Goal: Information Seeking & Learning: Learn about a topic

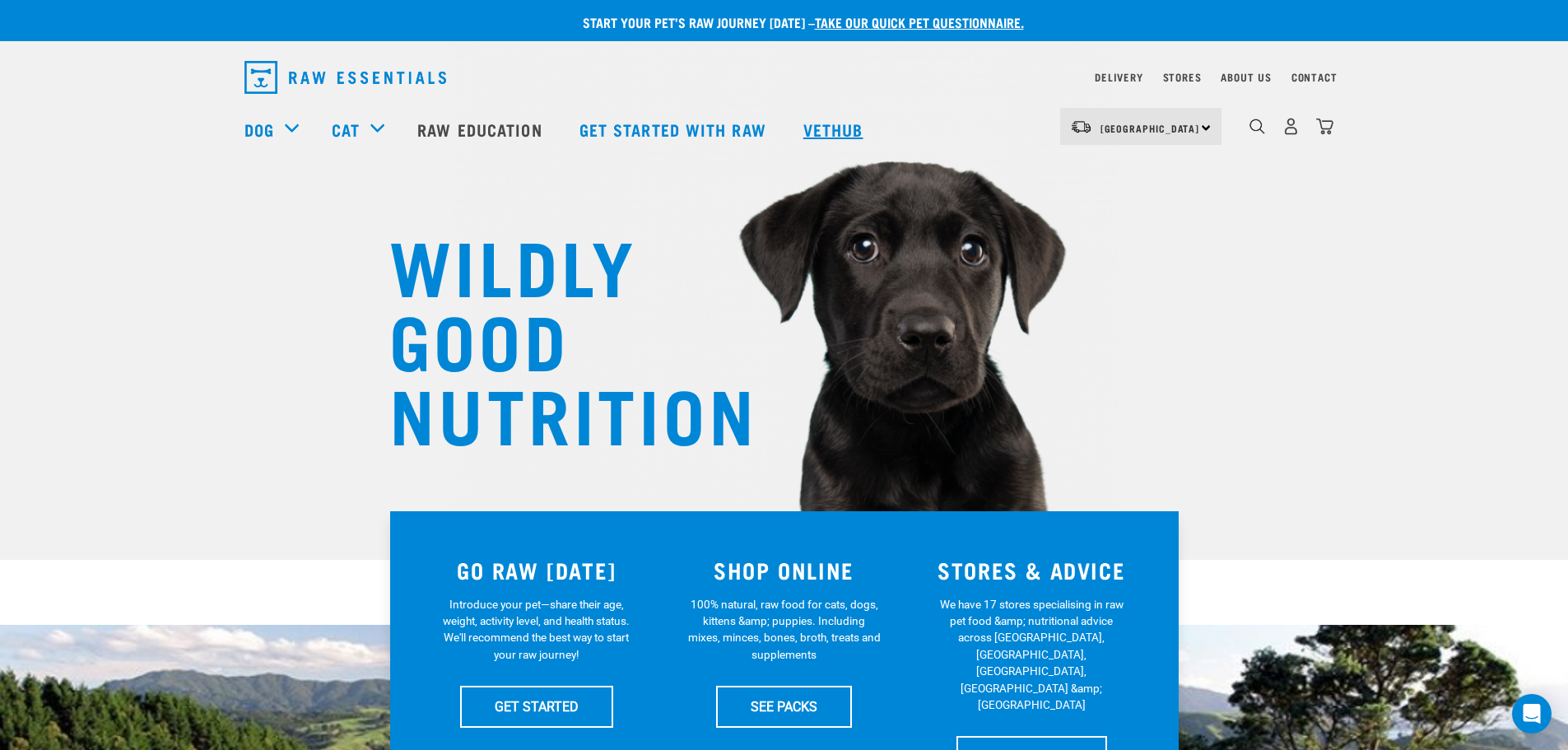
click at [819, 131] on link "Vethub" at bounding box center [836, 129] width 97 height 66
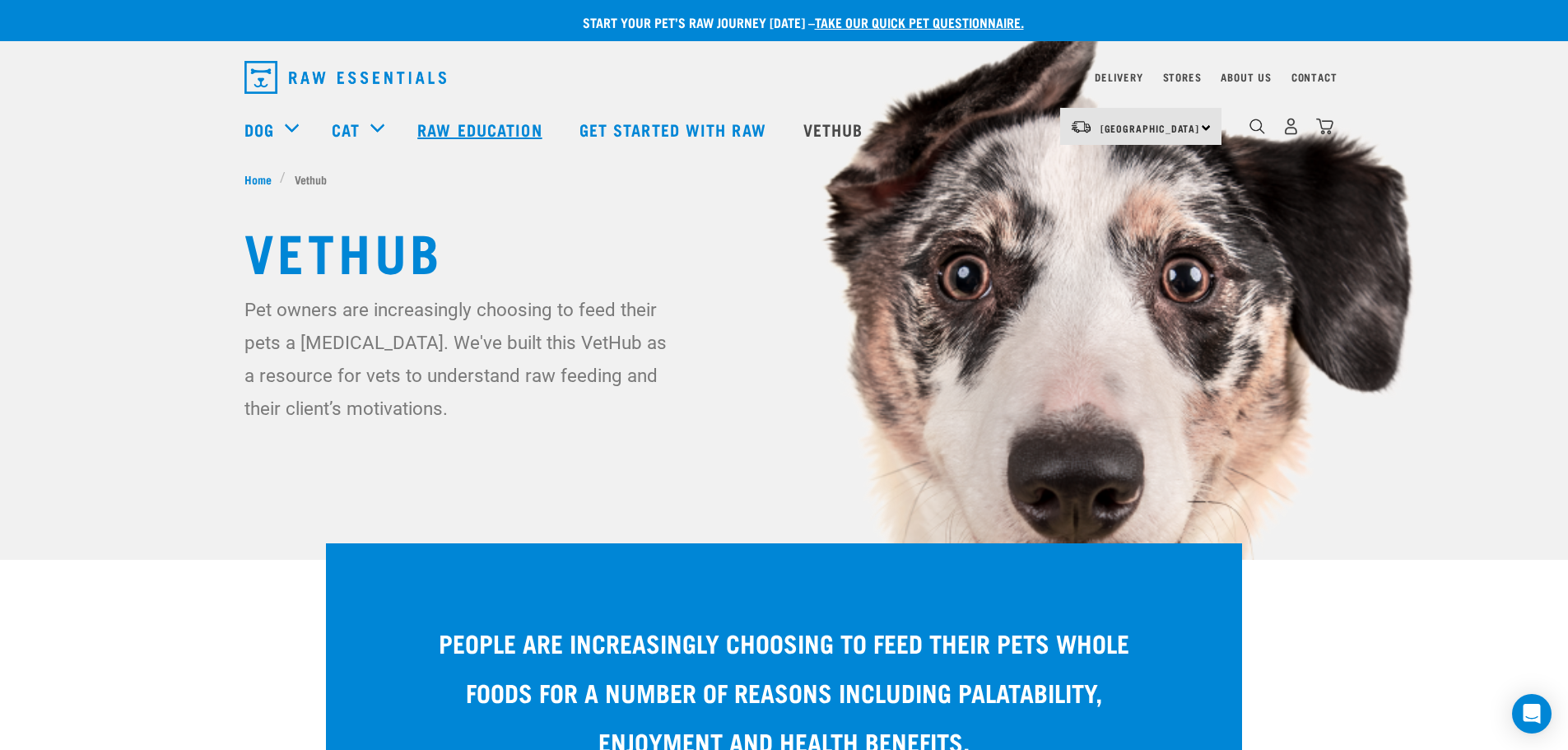
click at [448, 130] on link "Raw Education" at bounding box center [481, 129] width 161 height 66
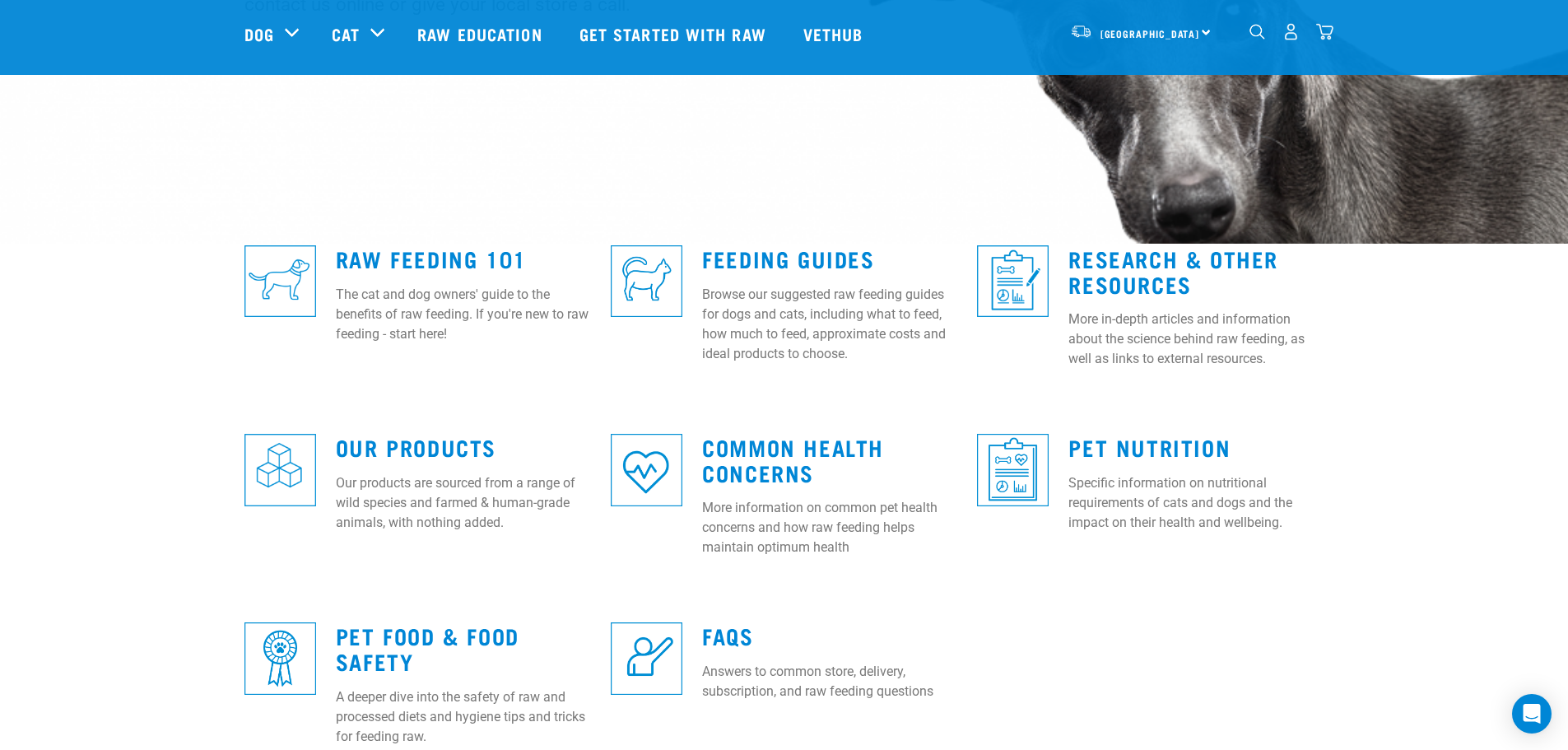
scroll to position [411, 0]
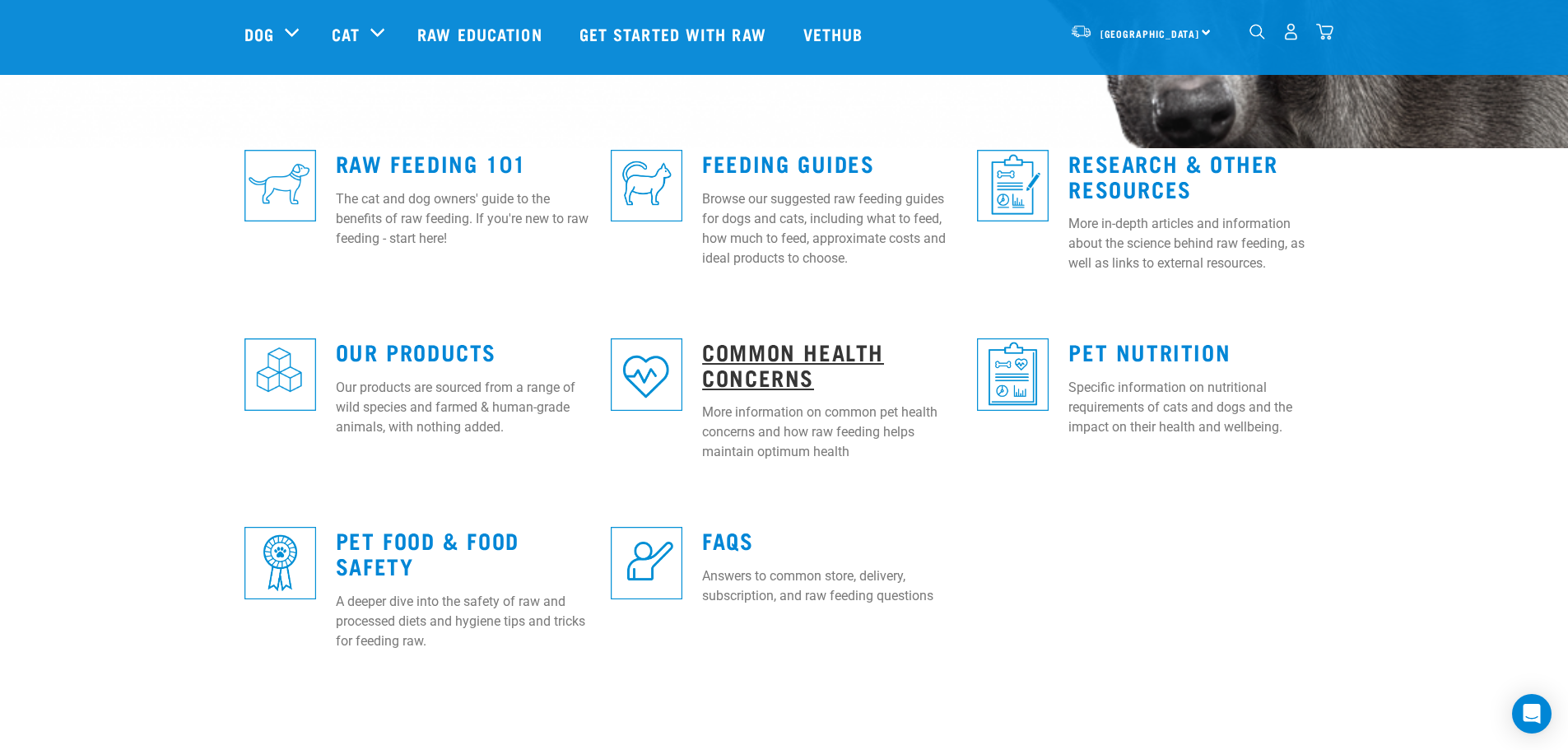
click at [752, 351] on link "Common Health Concerns" at bounding box center [793, 363] width 182 height 38
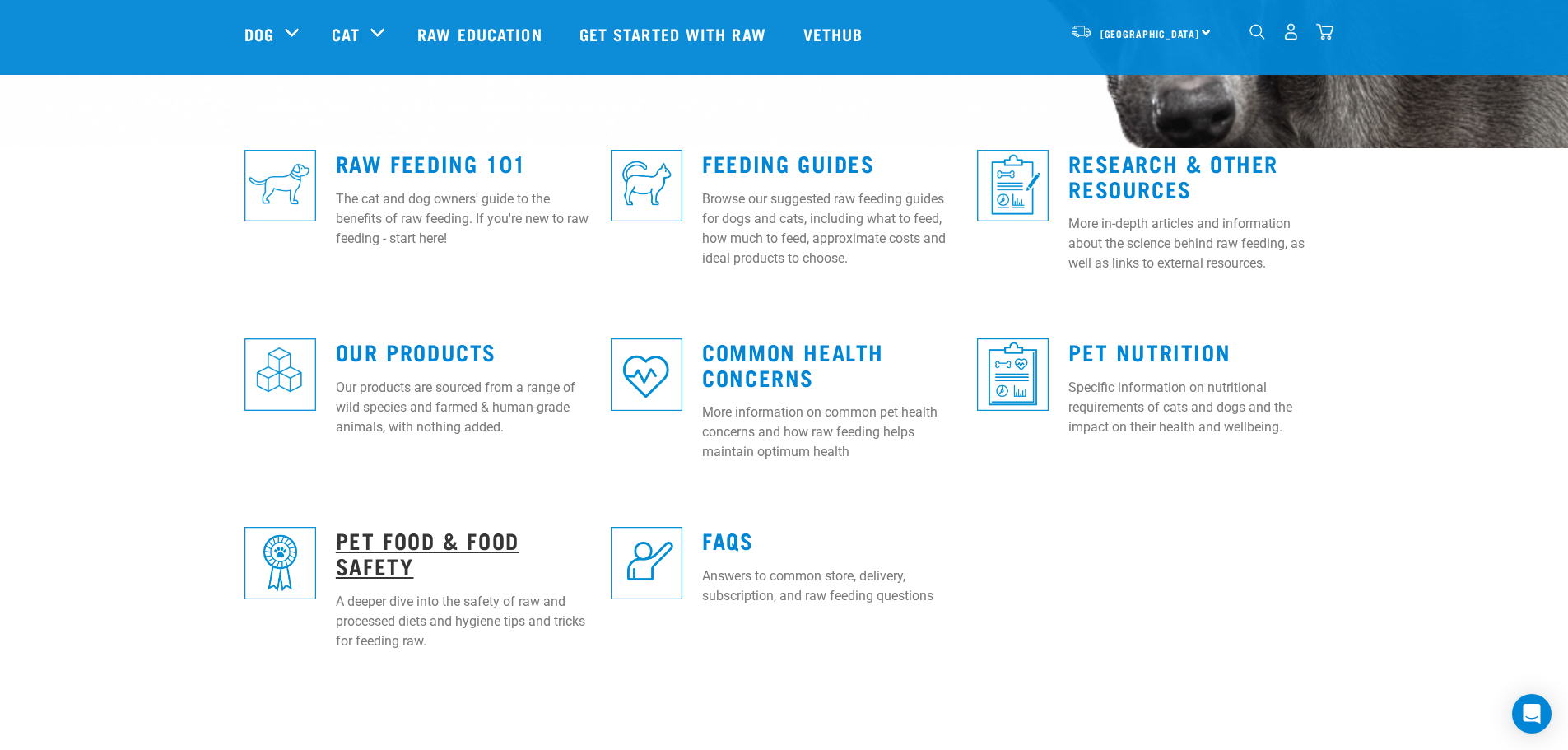
click at [375, 535] on link "Pet Food & Food Safety" at bounding box center [427, 551] width 184 height 38
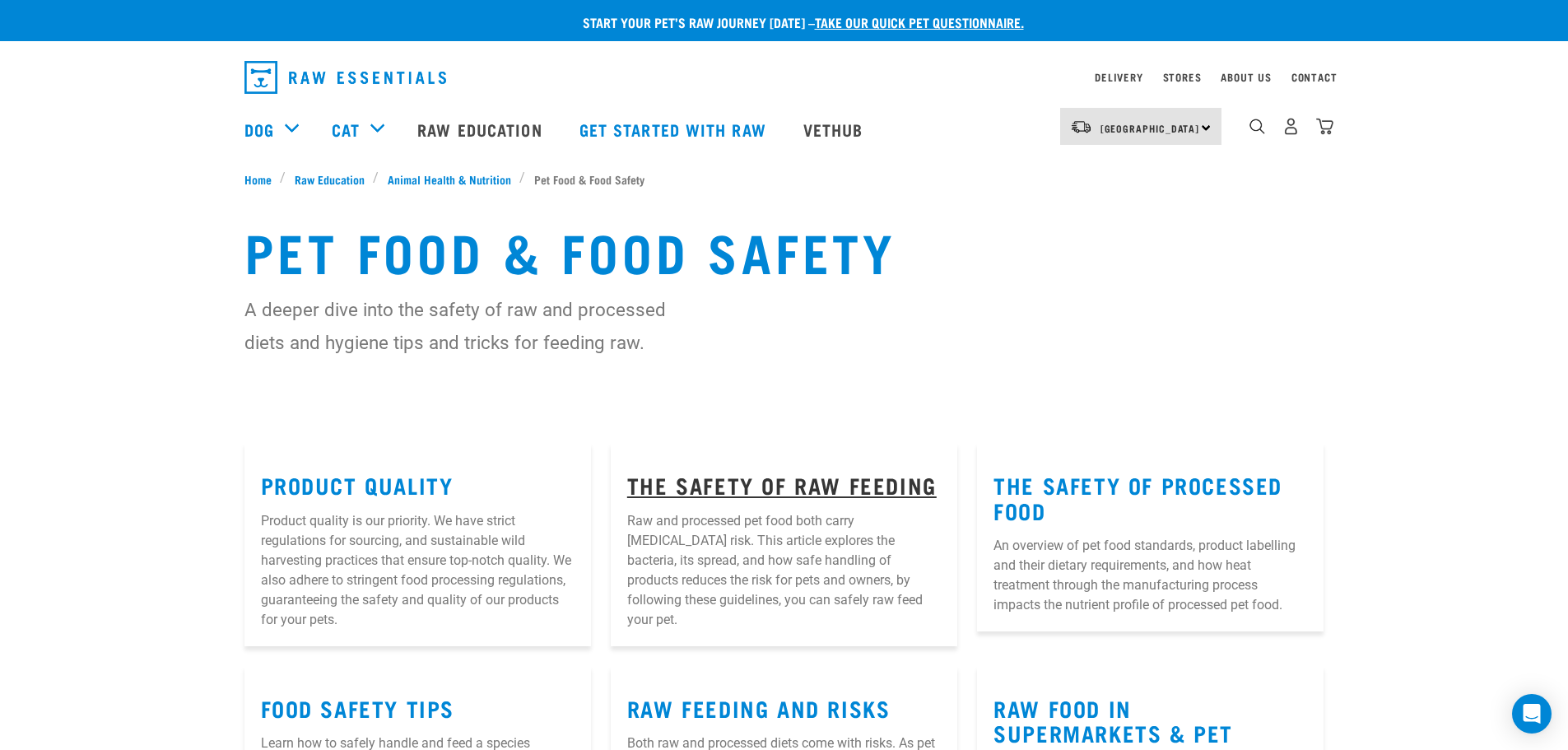
click at [739, 485] on link "The Safety of Raw Feeding" at bounding box center [781, 484] width 309 height 13
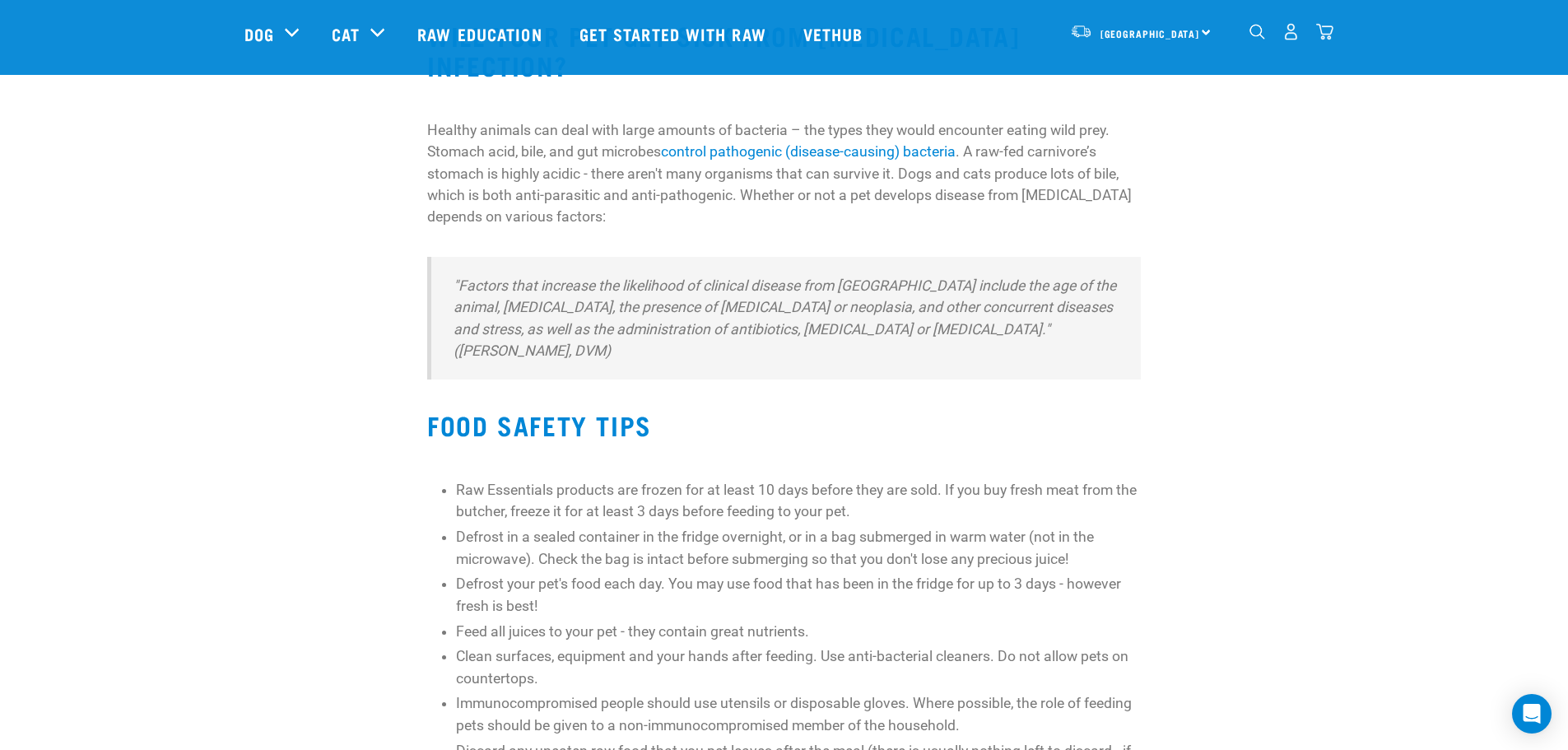
scroll to position [1316, 0]
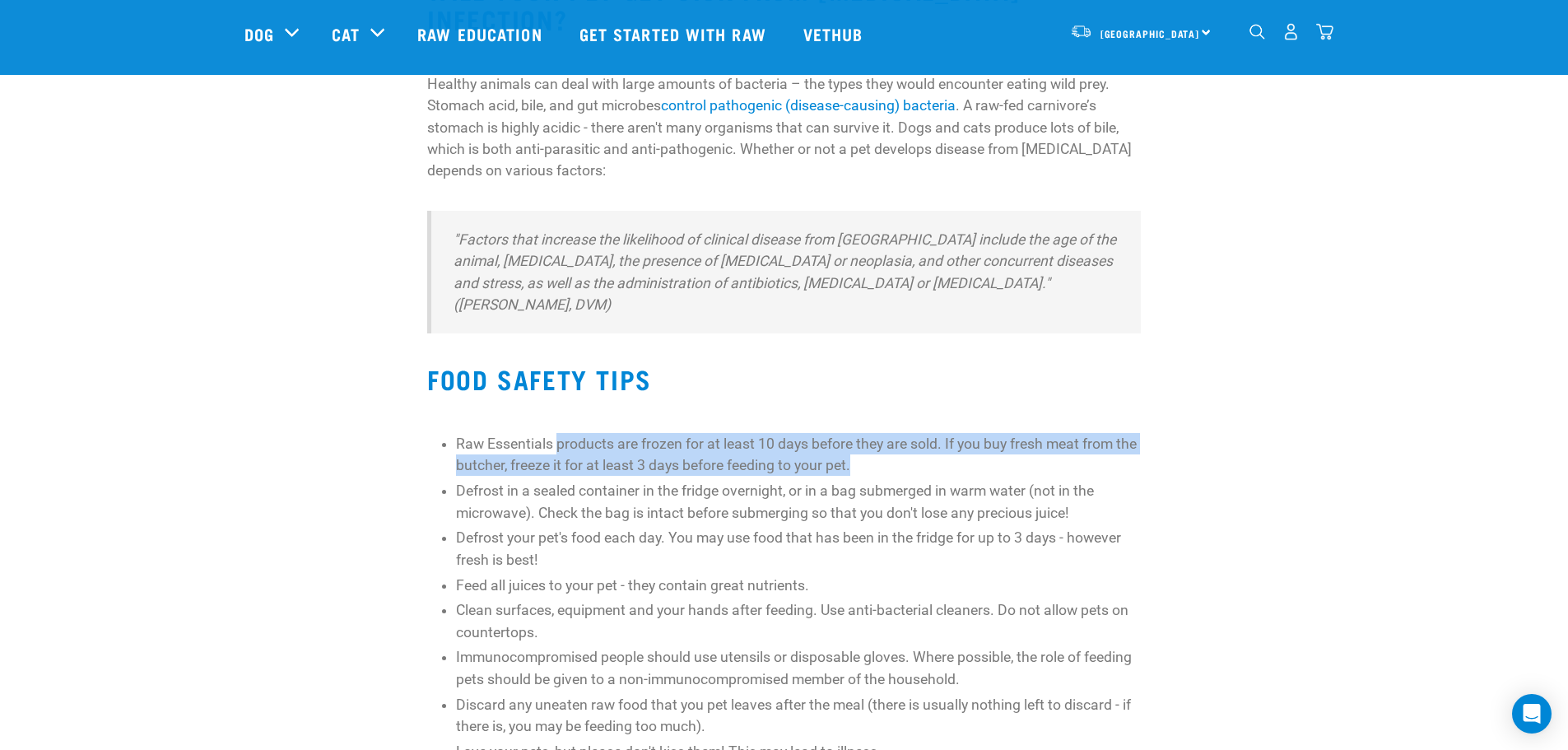
drag, startPoint x: 558, startPoint y: 371, endPoint x: 880, endPoint y: 383, distance: 322.2
click at [880, 433] on li "Raw Essentials products are frozen for at least 10 days before they are sold. I…" at bounding box center [798, 455] width 684 height 44
click at [922, 433] on li "Raw Essentials products are frozen for at least 10 days before they are sold. I…" at bounding box center [798, 455] width 684 height 44
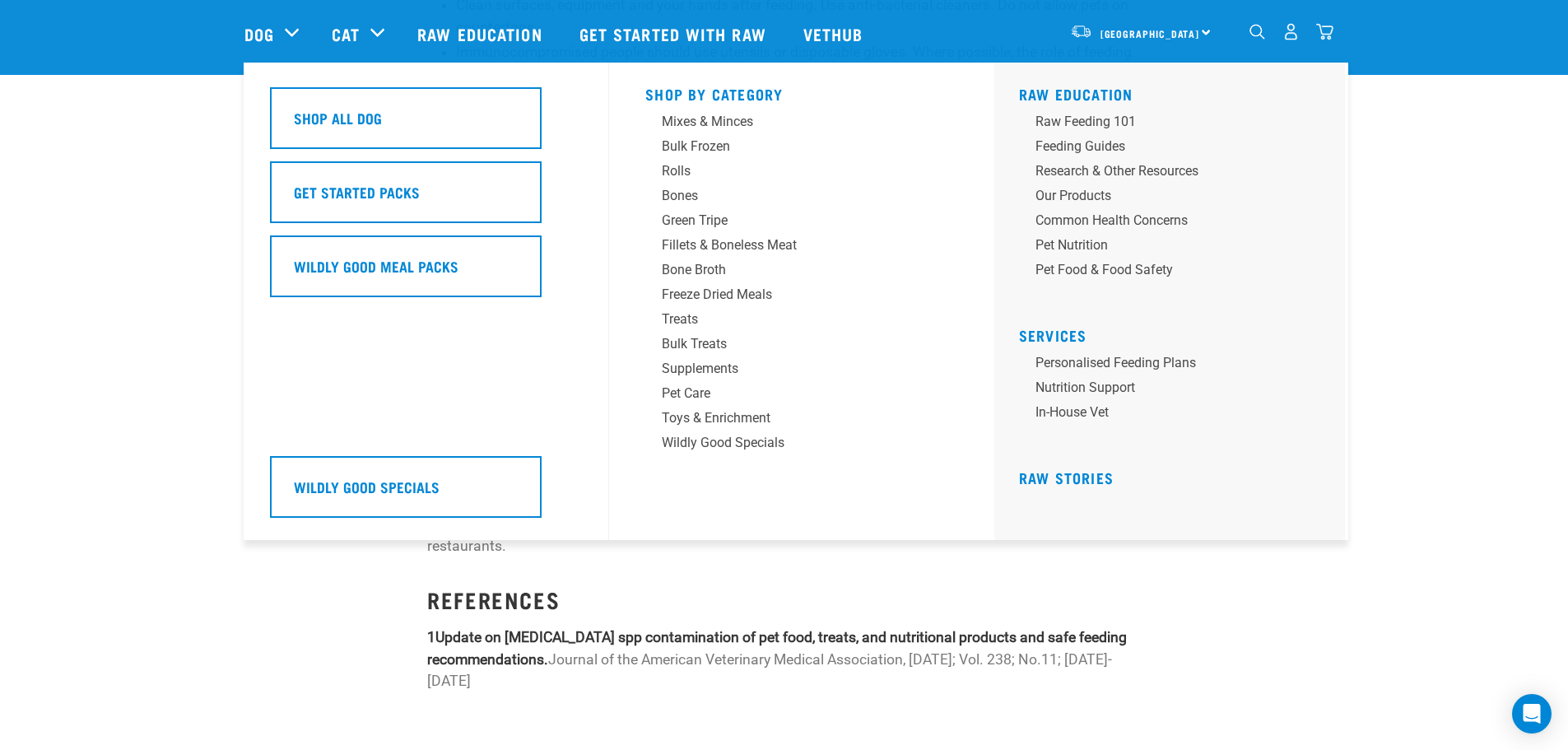
scroll to position [1893, 0]
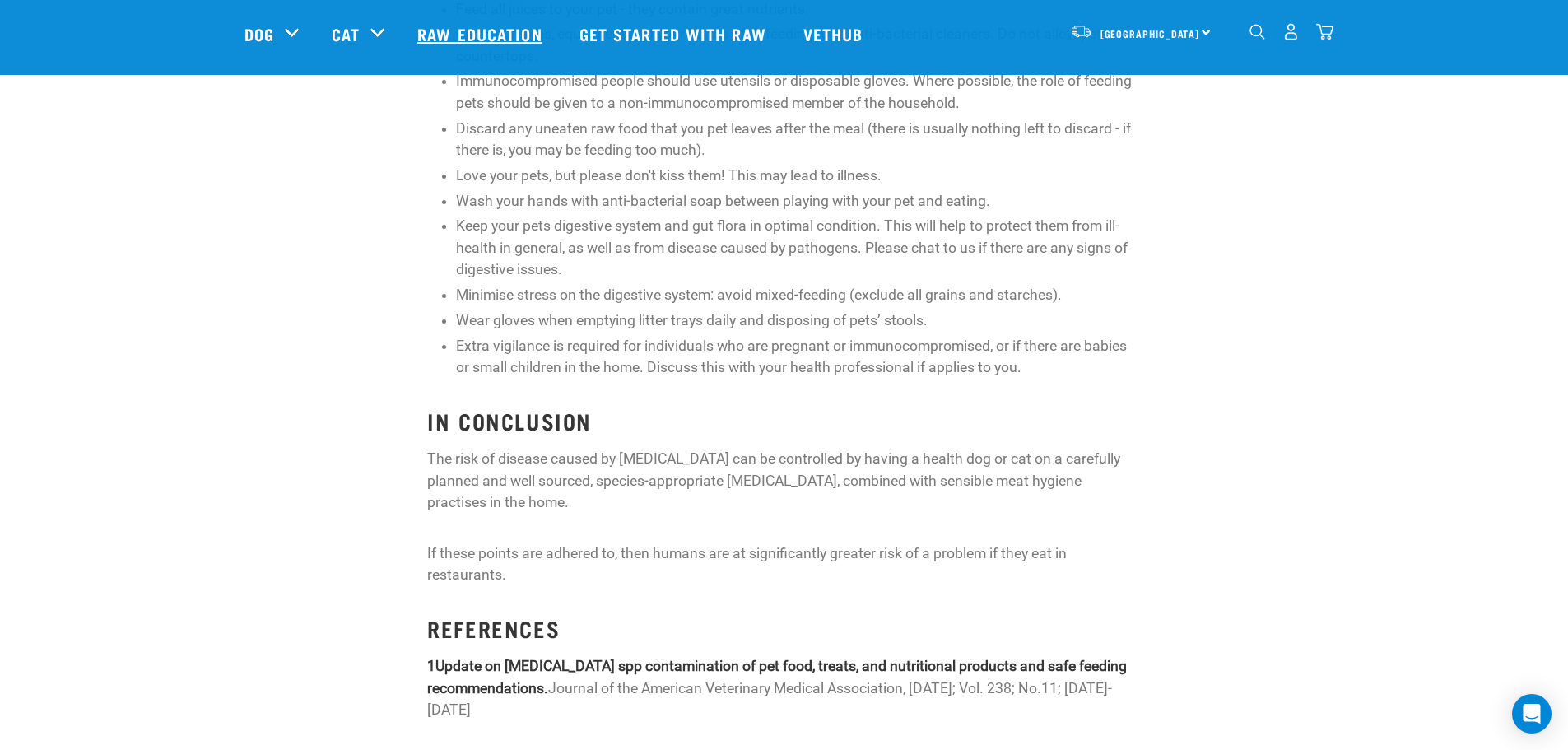
click at [556, 17] on link "Raw Education" at bounding box center [481, 34] width 161 height 66
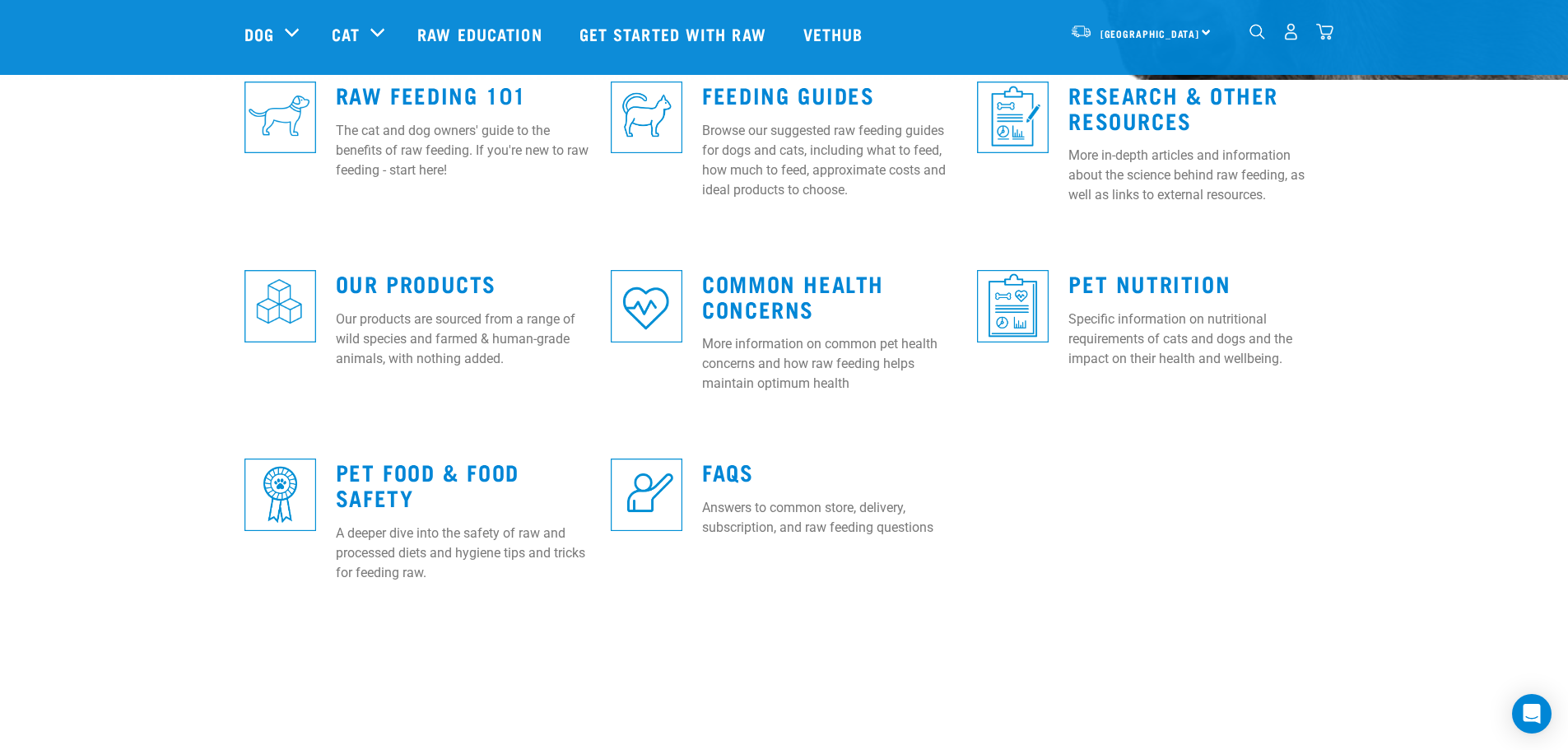
scroll to position [494, 0]
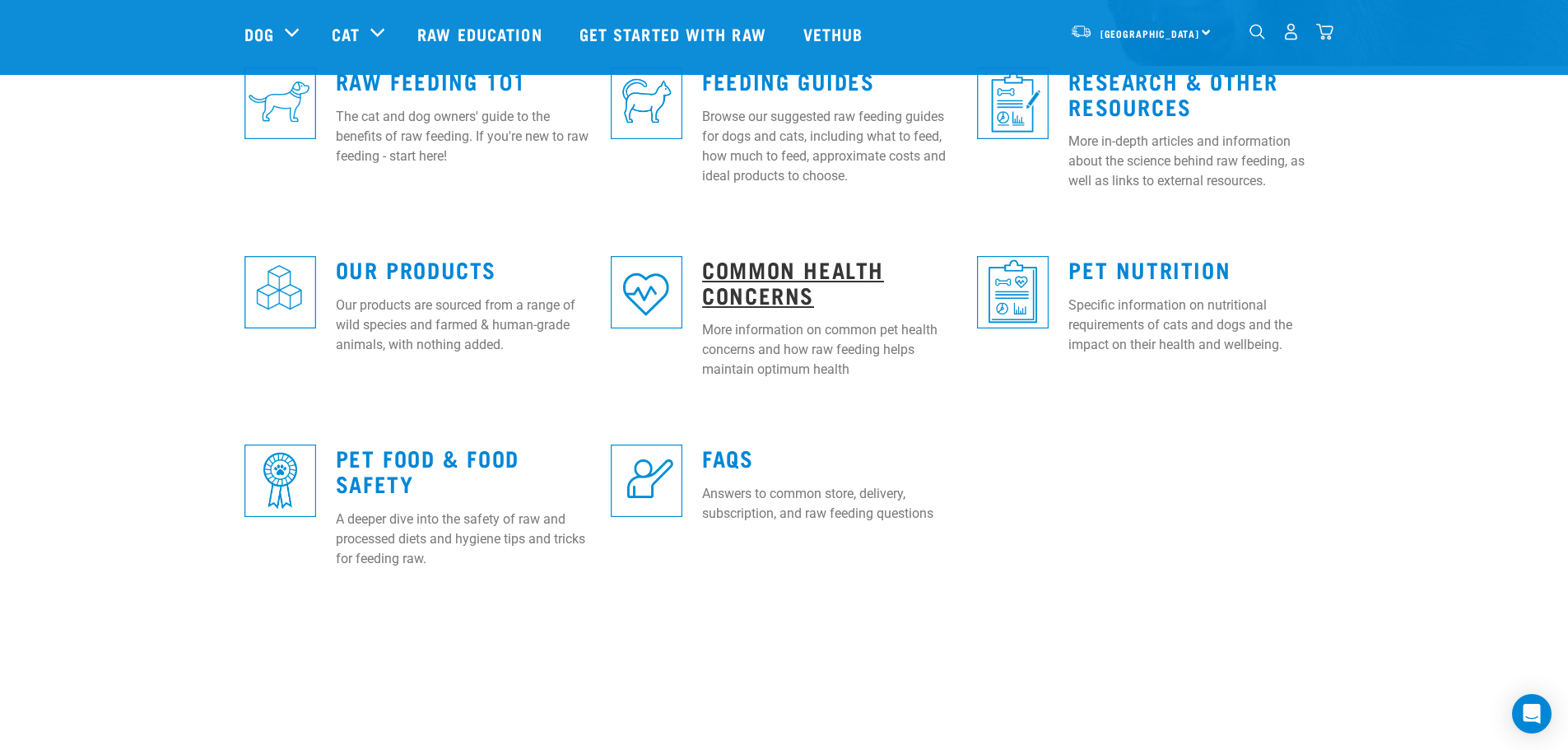
click at [750, 285] on link "Common Health Concerns" at bounding box center [793, 281] width 182 height 38
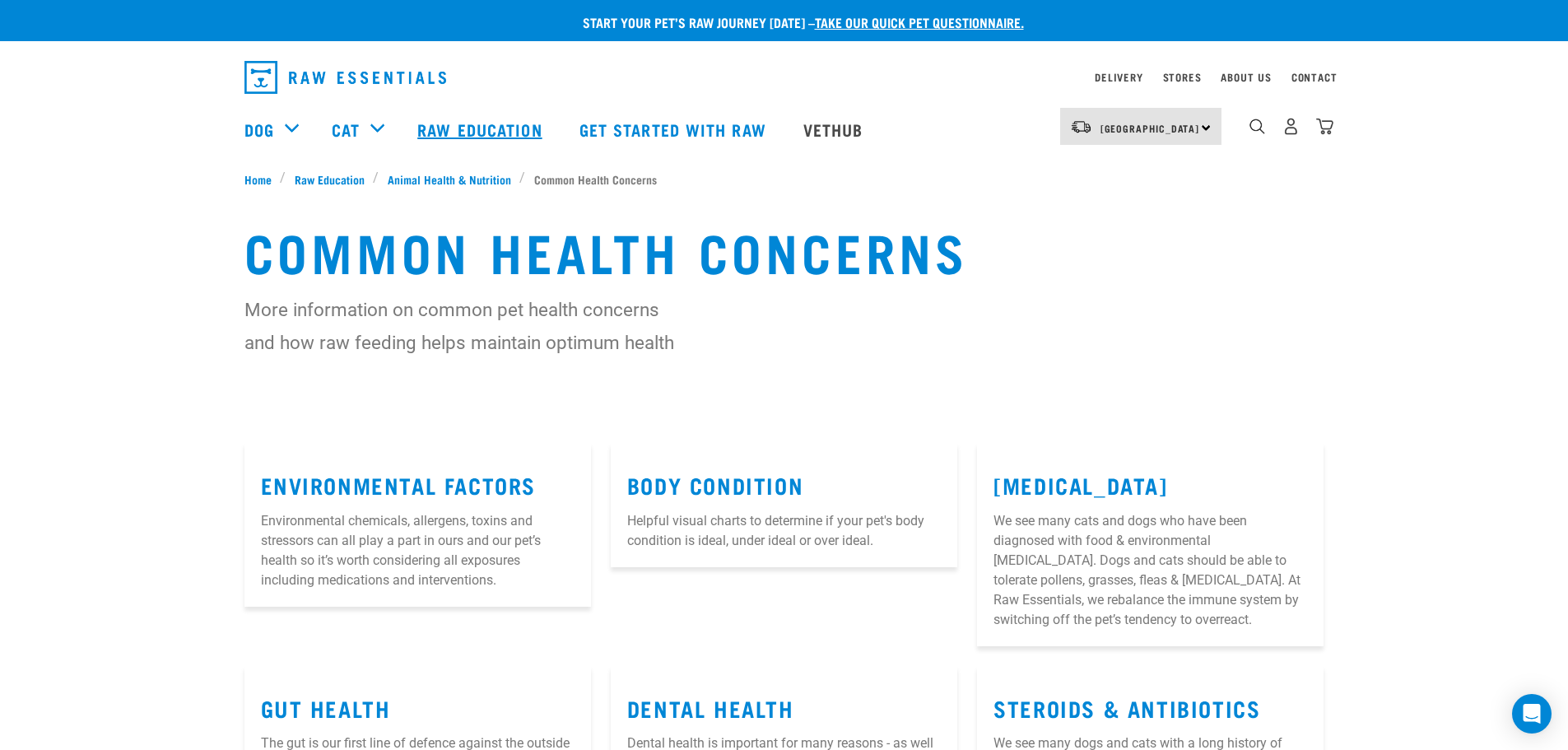
click at [433, 121] on link "Raw Education" at bounding box center [481, 129] width 161 height 66
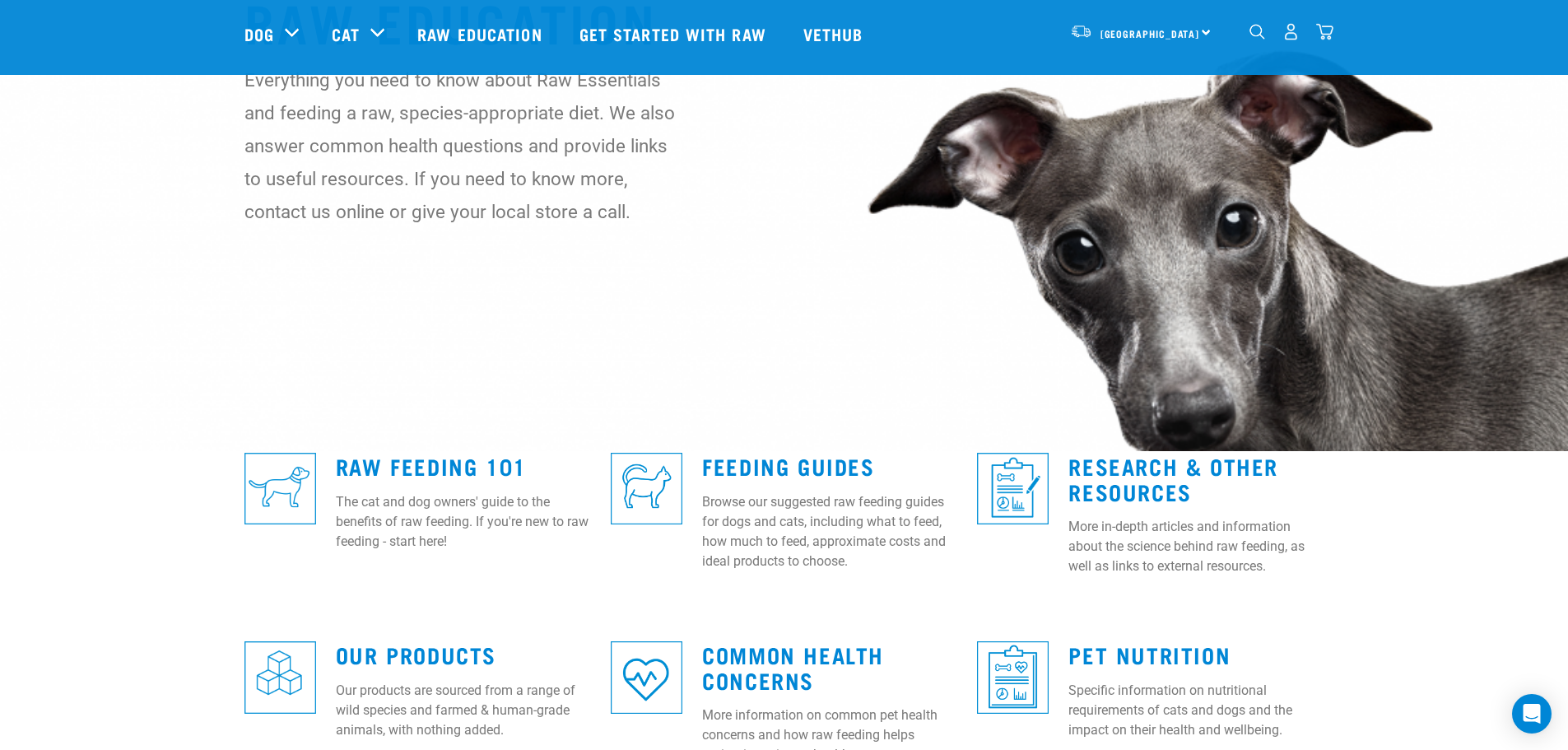
scroll to position [494, 0]
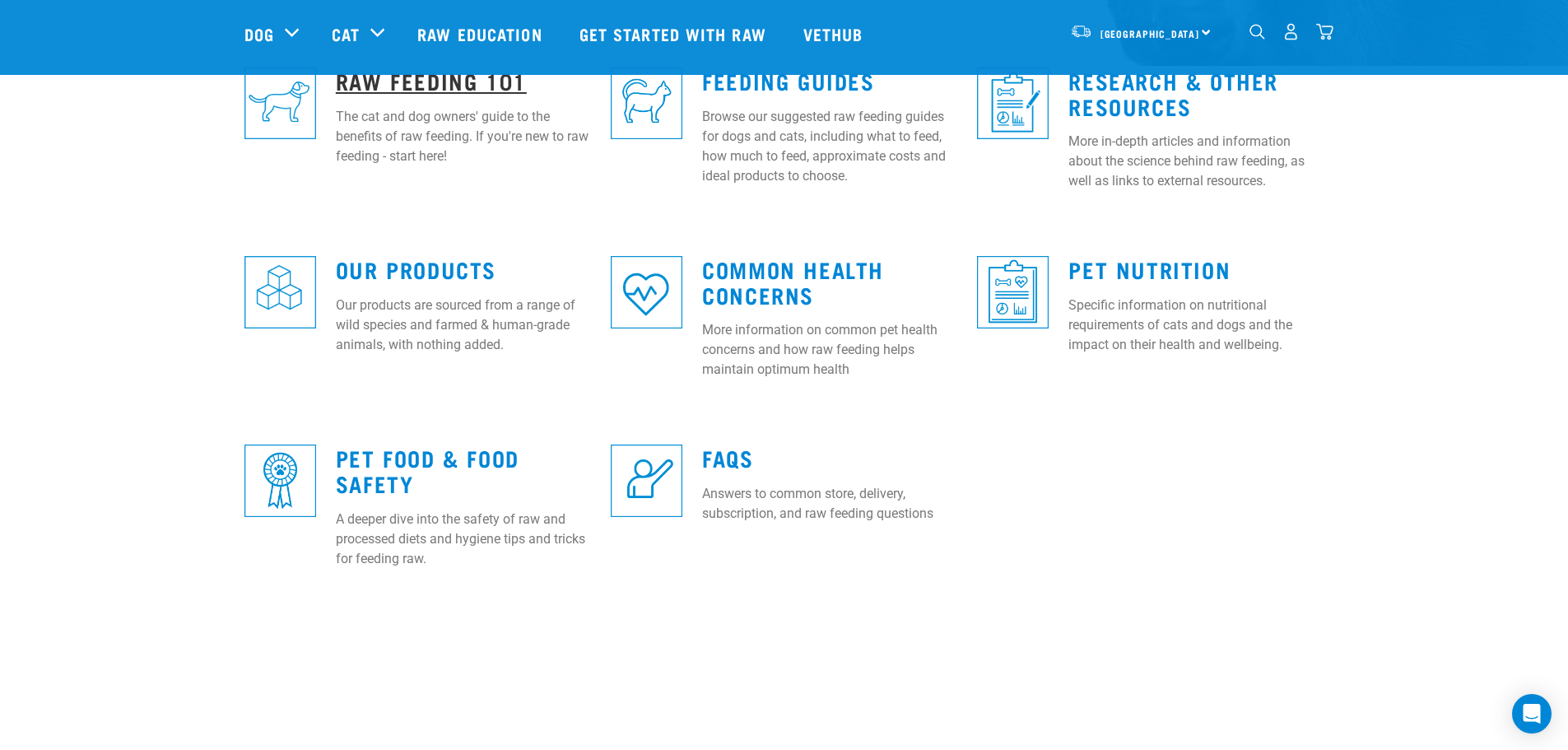
click at [418, 86] on link "Raw Feeding 101" at bounding box center [432, 80] width 191 height 13
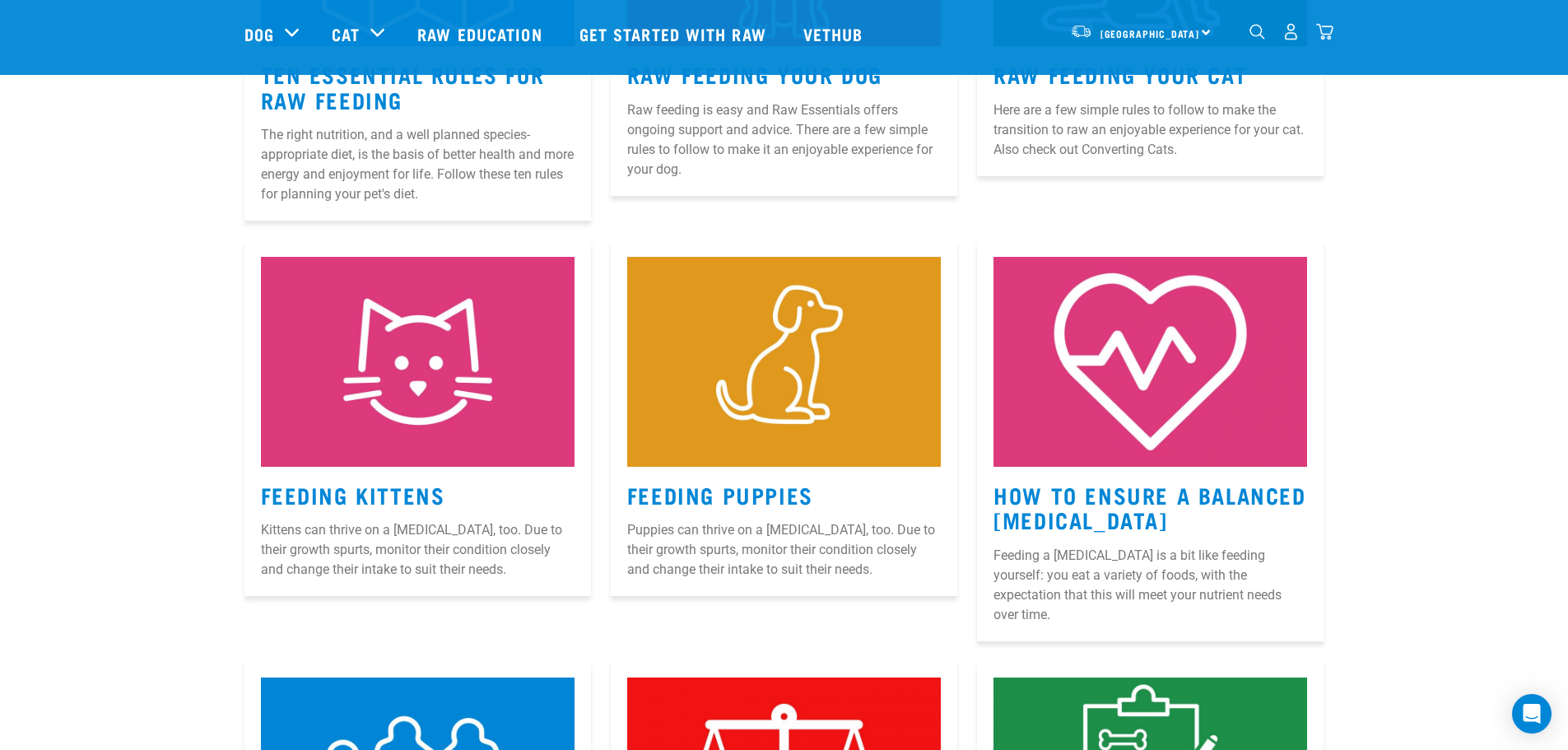
scroll to position [988, 0]
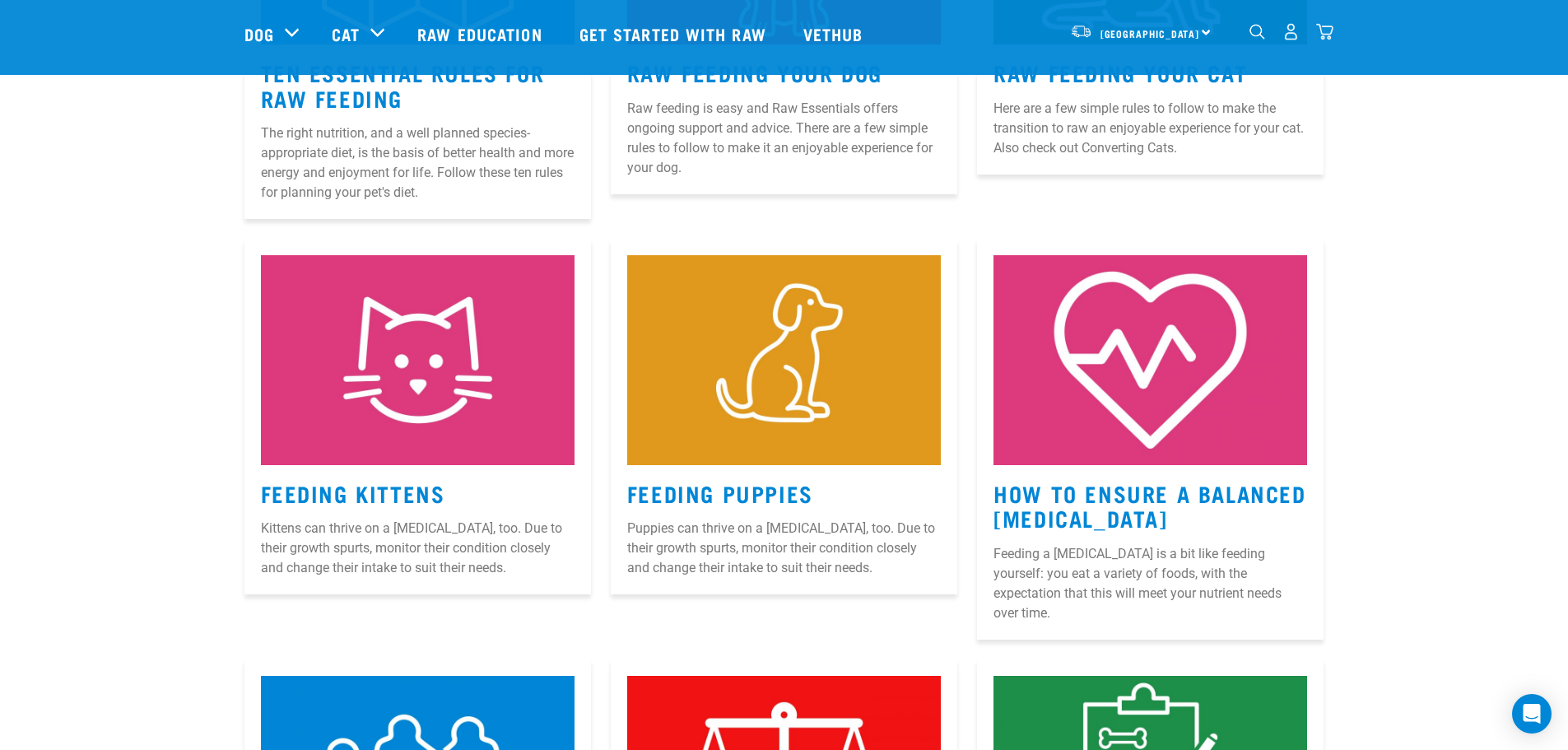
click at [763, 507] on article "Feeding Puppies Puppies can thrive on a [MEDICAL_DATA], too. Due to their growt…" at bounding box center [784, 416] width 346 height 355
click at [763, 493] on link "Feeding Puppies" at bounding box center [720, 492] width 186 height 13
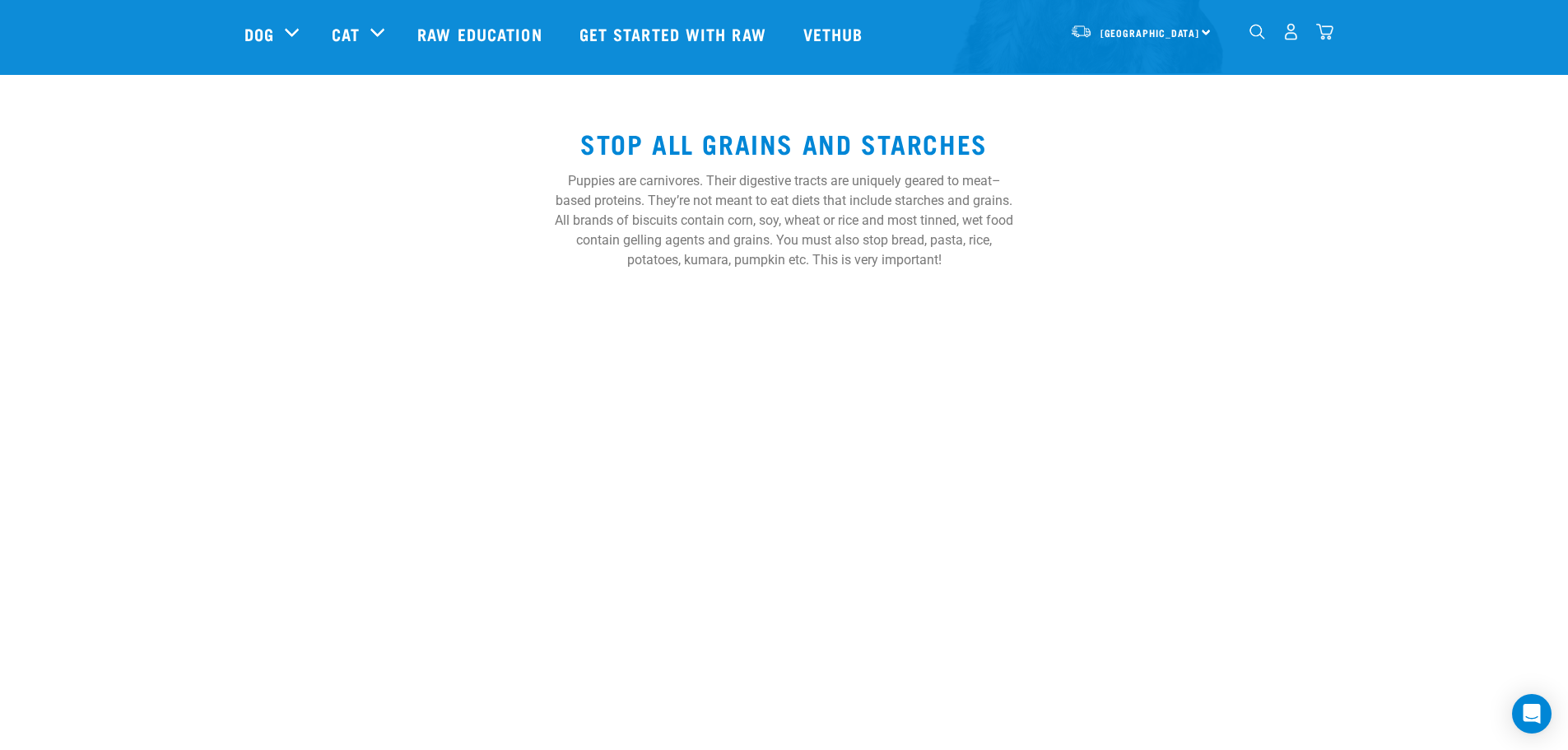
scroll to position [2963, 0]
